Goal: Navigation & Orientation: Understand site structure

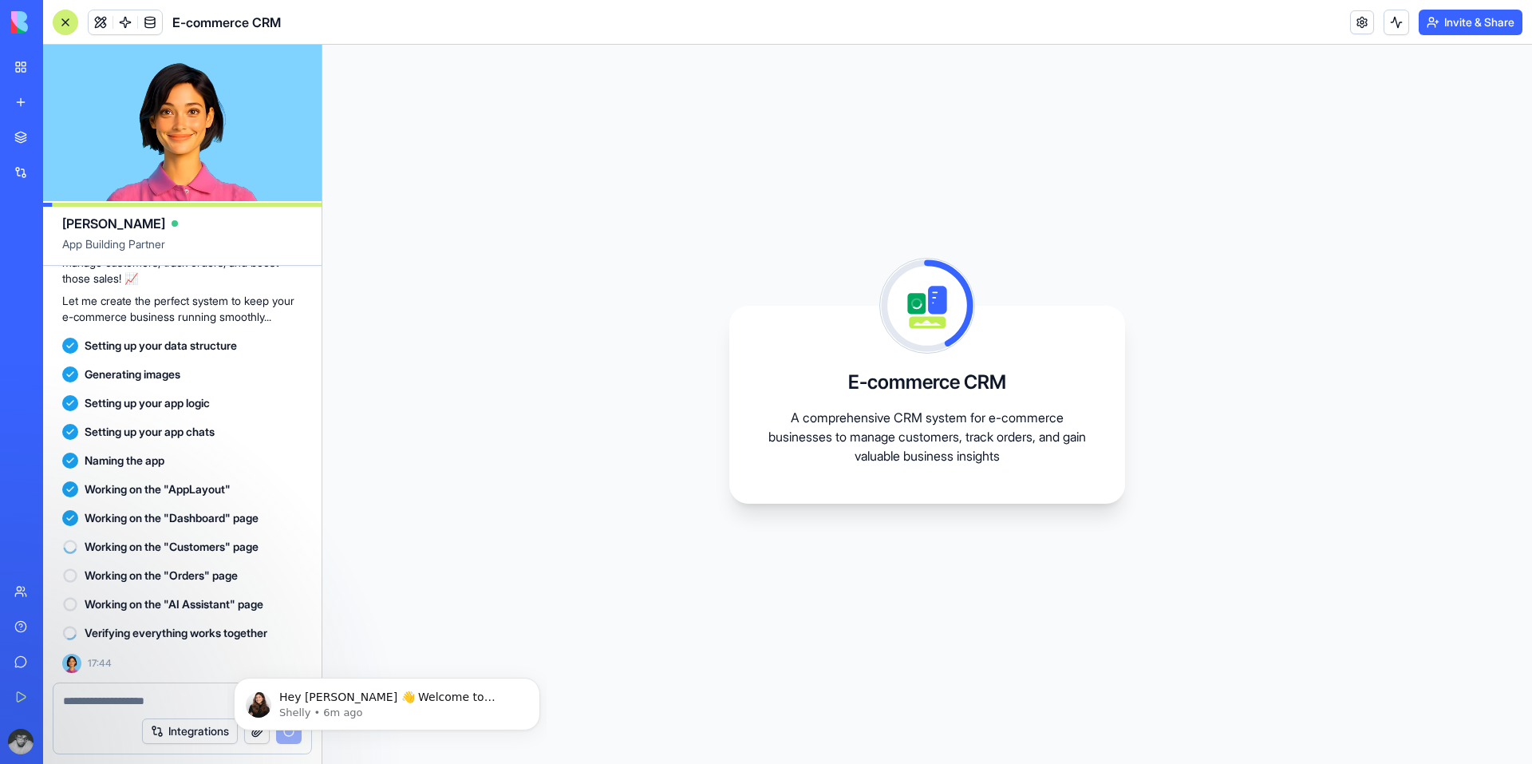
scroll to position [200, 0]
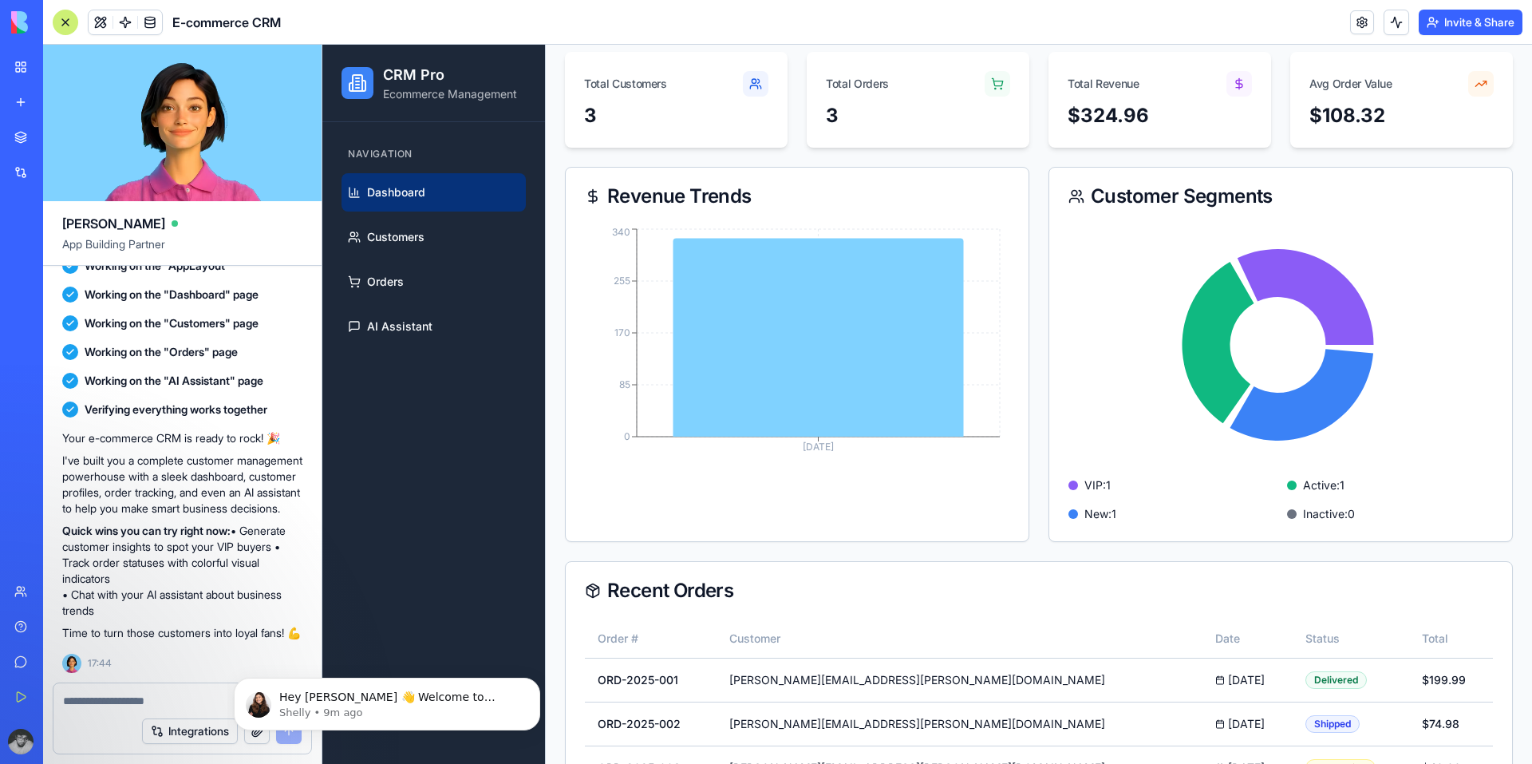
scroll to position [147, 0]
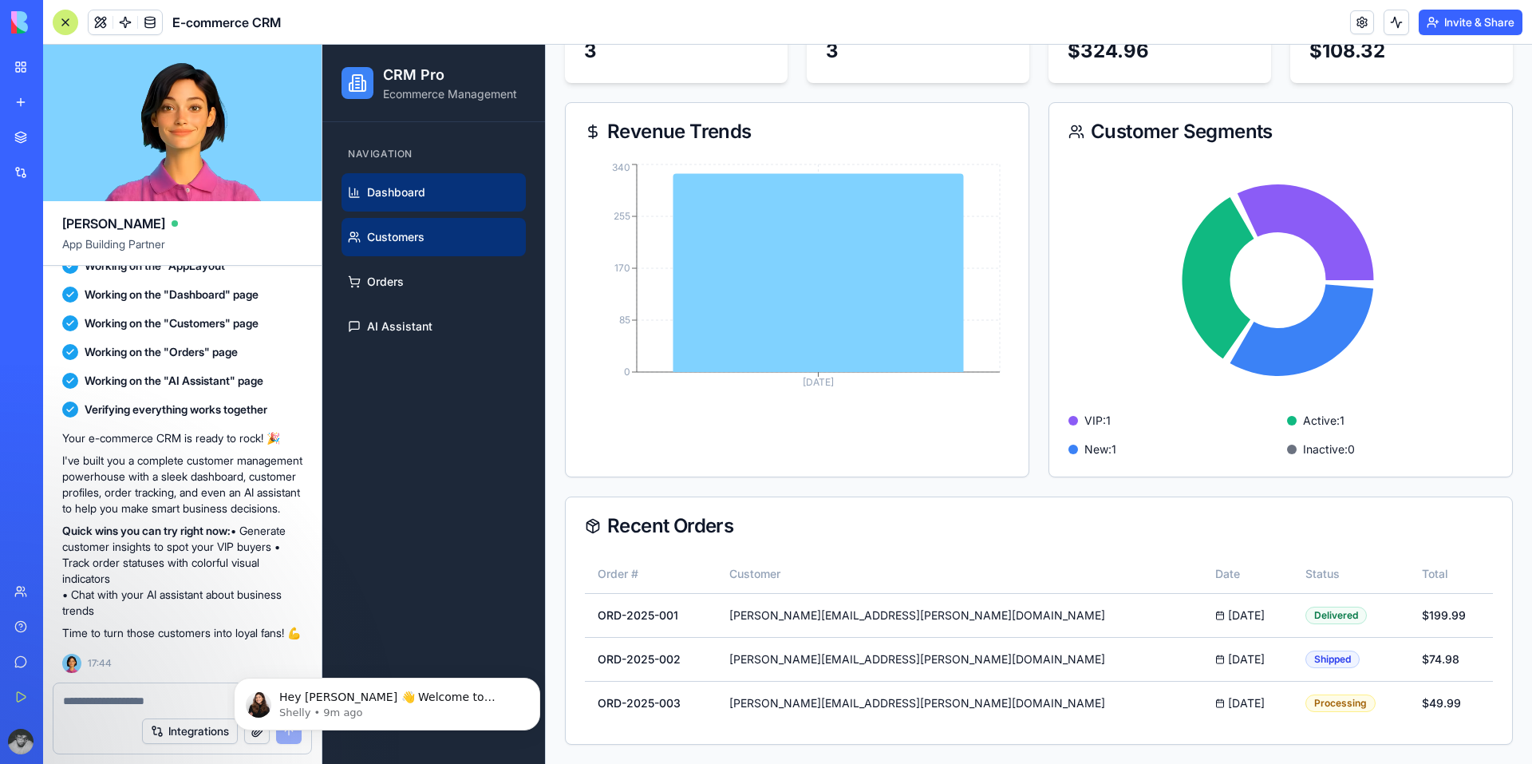
click at [427, 239] on link "Customers" at bounding box center [434, 237] width 184 height 38
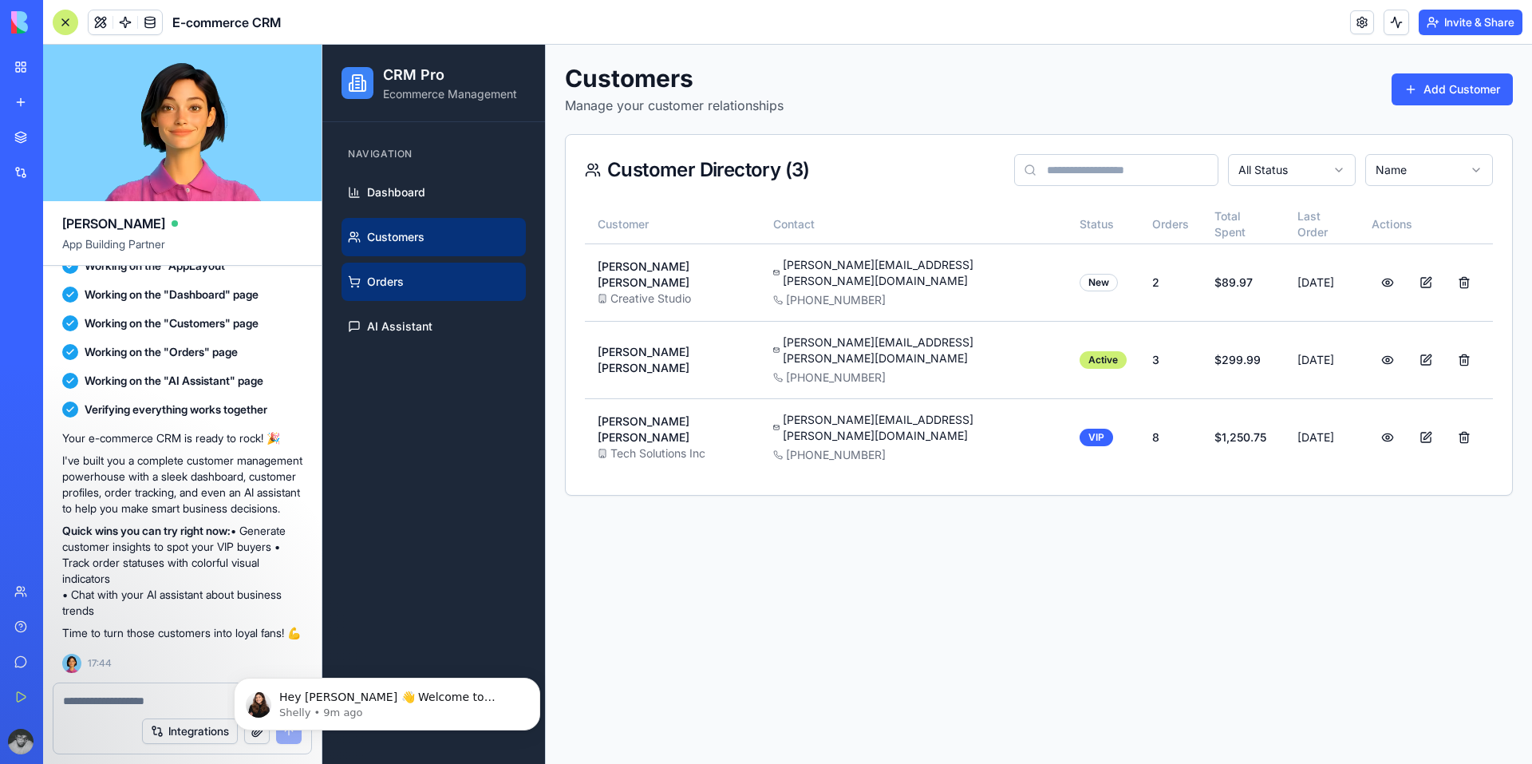
click at [433, 275] on link "Orders" at bounding box center [434, 282] width 184 height 38
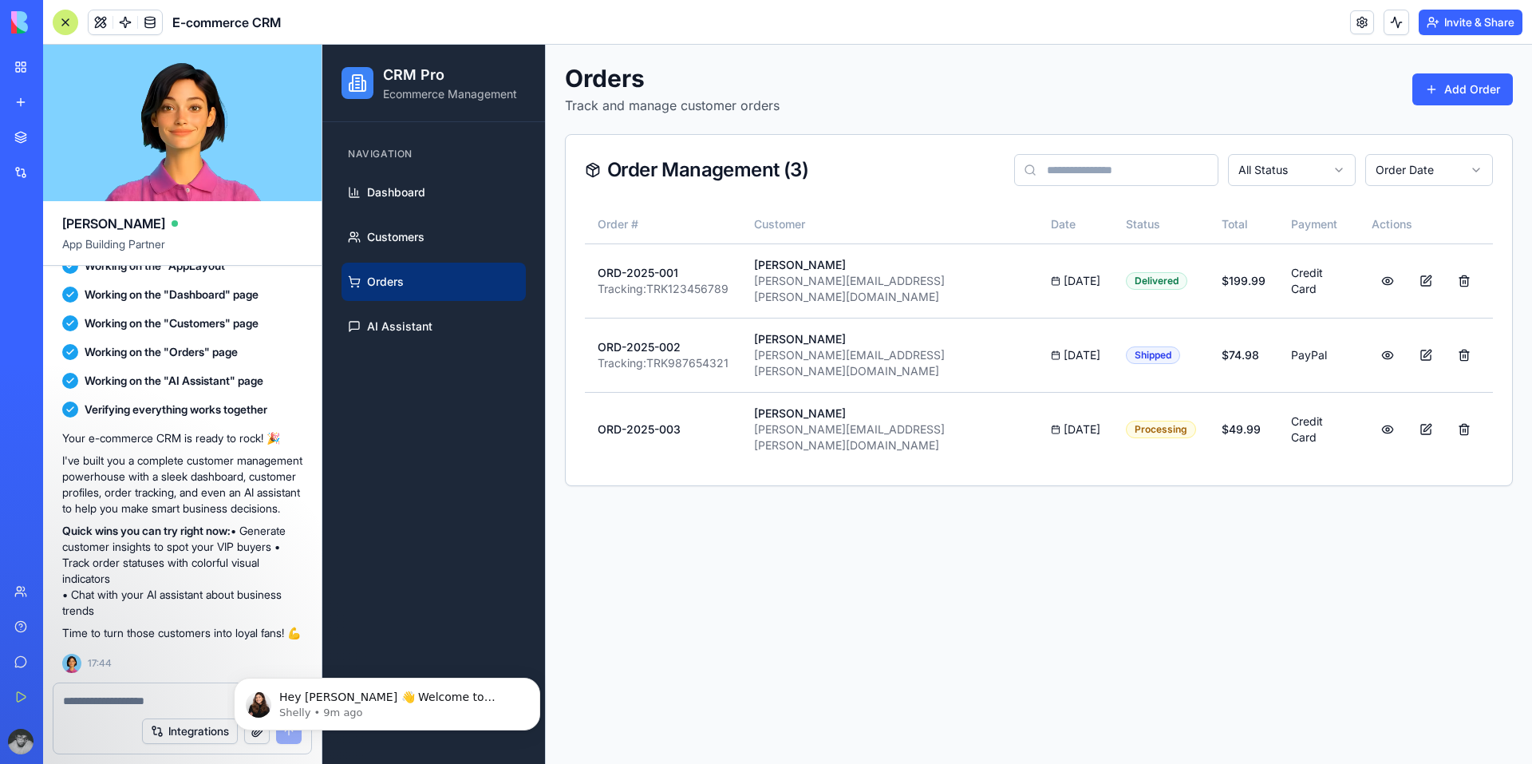
click at [433, 306] on ul "Dashboard Customers Orders AI Assistant" at bounding box center [434, 259] width 184 height 172
click at [433, 323] on link "AI Assistant" at bounding box center [434, 326] width 184 height 38
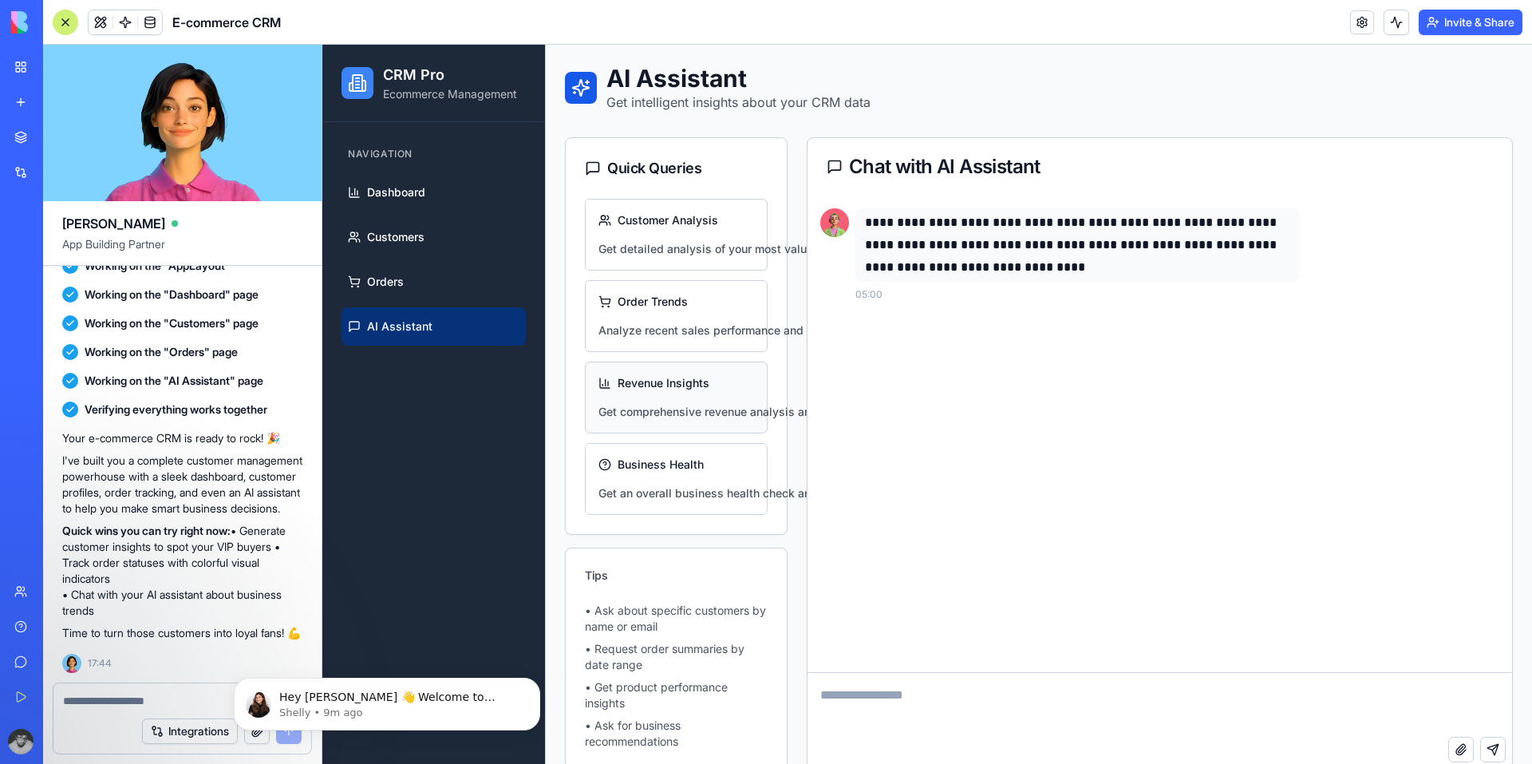
scroll to position [6, 0]
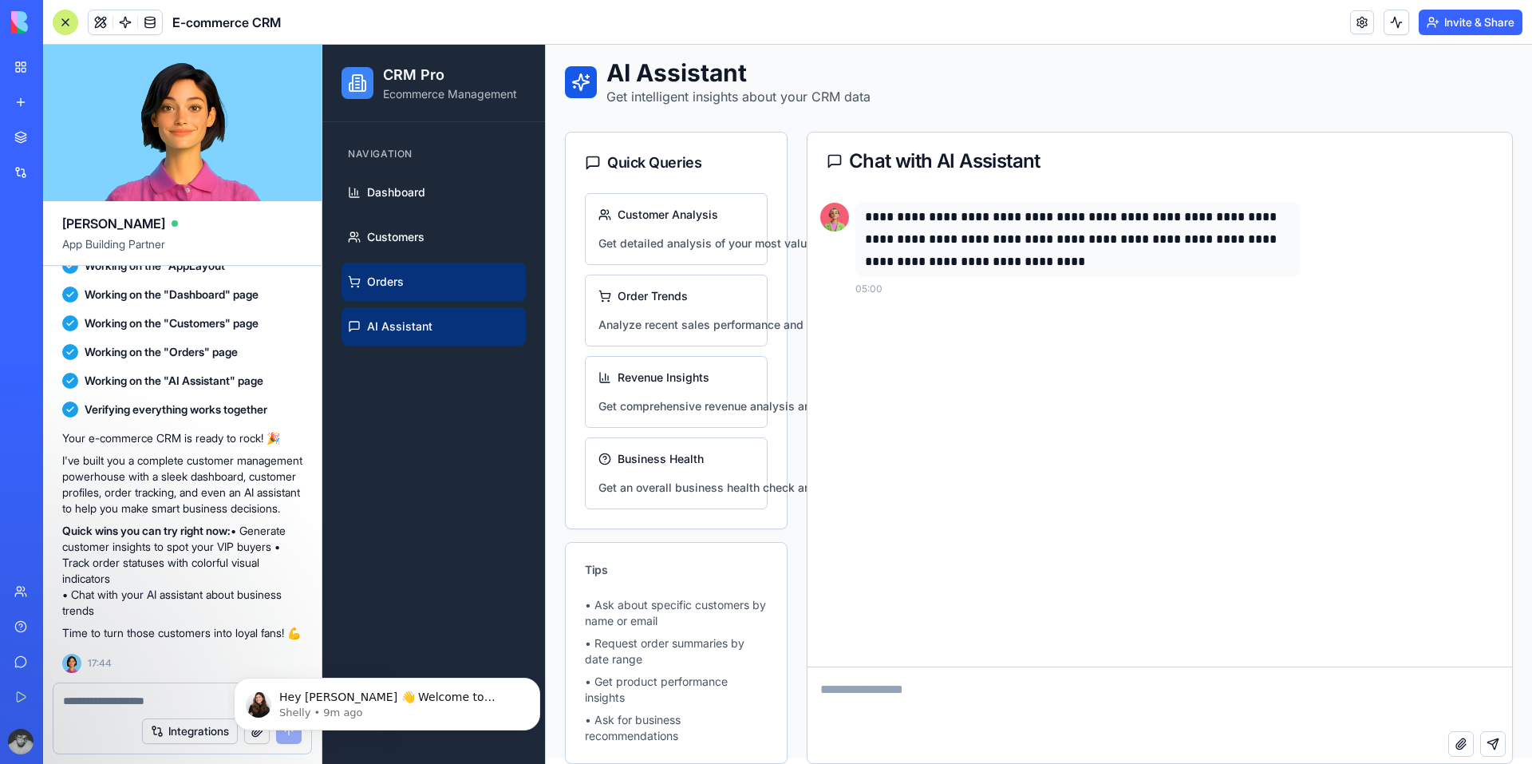
click at [412, 263] on link "Orders" at bounding box center [434, 282] width 184 height 38
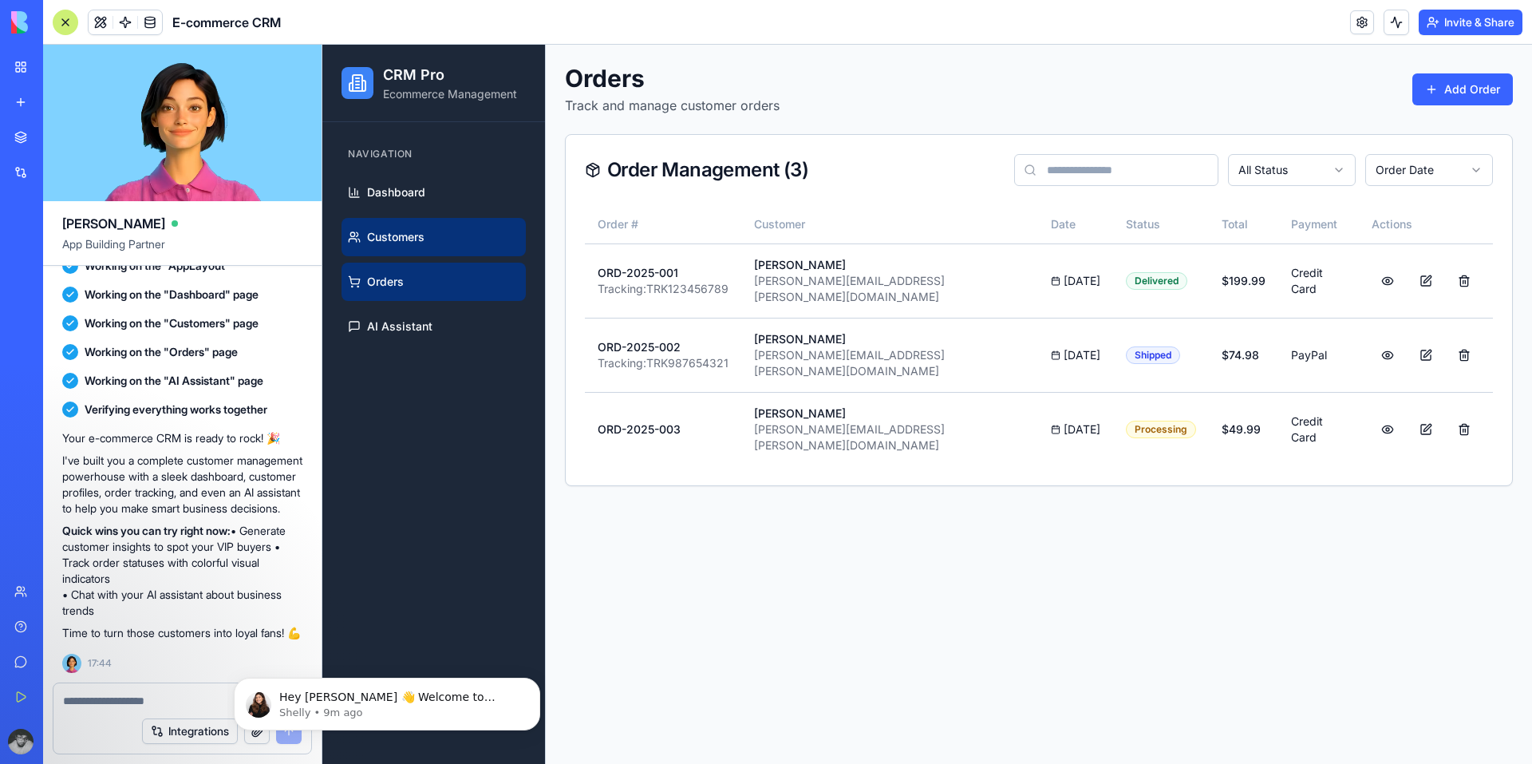
click at [418, 222] on link "Customers" at bounding box center [434, 237] width 184 height 38
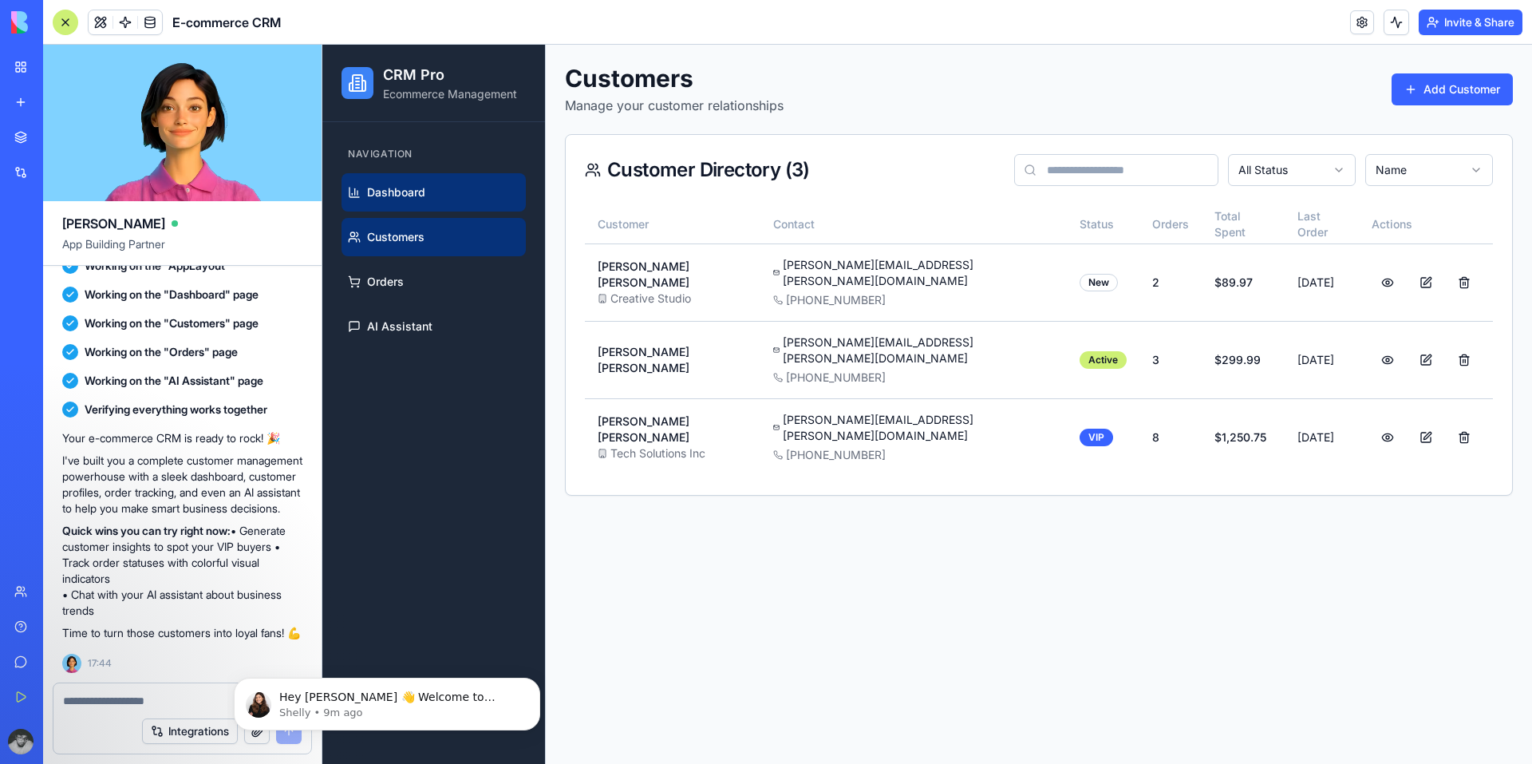
click at [425, 176] on link "Dashboard" at bounding box center [434, 192] width 184 height 38
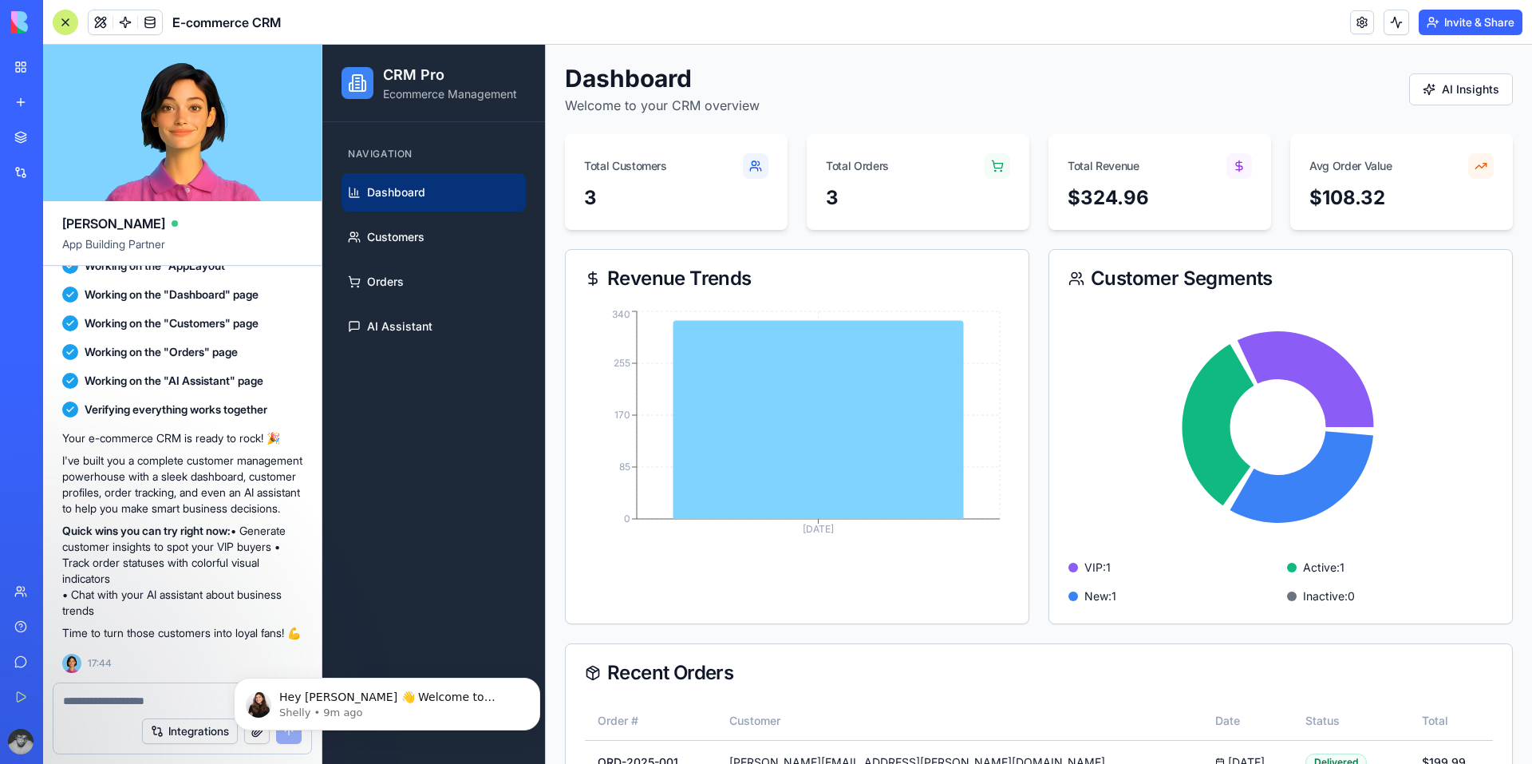
click at [466, 149] on div "Navigation" at bounding box center [434, 154] width 184 height 26
click at [402, 87] on p "Ecommerce Management" at bounding box center [450, 94] width 134 height 16
click at [348, 78] on icon at bounding box center [357, 82] width 19 height 19
